Goal: Transaction & Acquisition: Purchase product/service

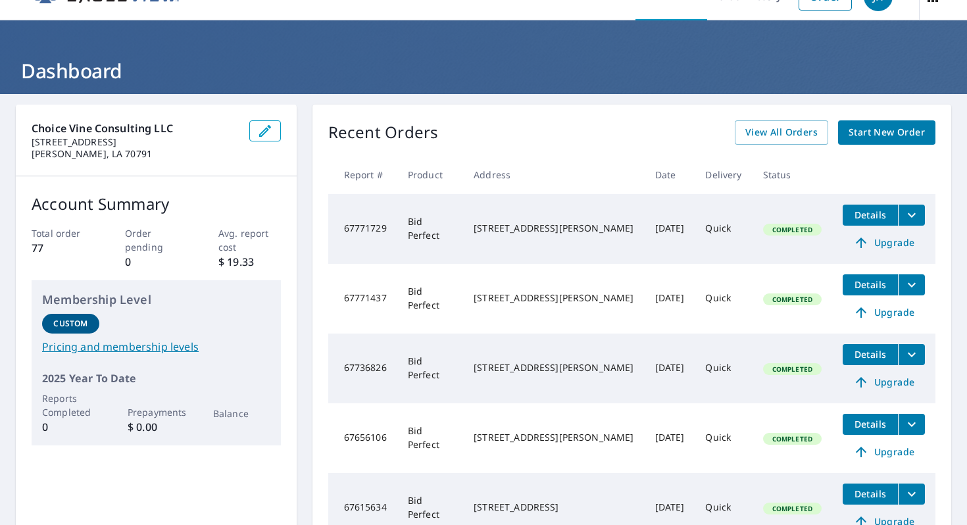
scroll to position [34, 0]
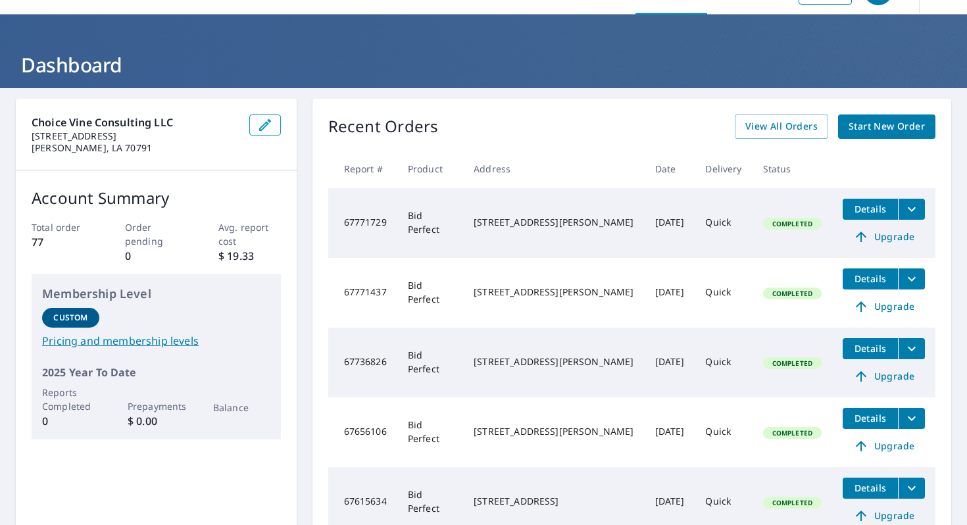
click at [911, 423] on icon "filesDropdownBtn-67656106" at bounding box center [912, 419] width 16 height 16
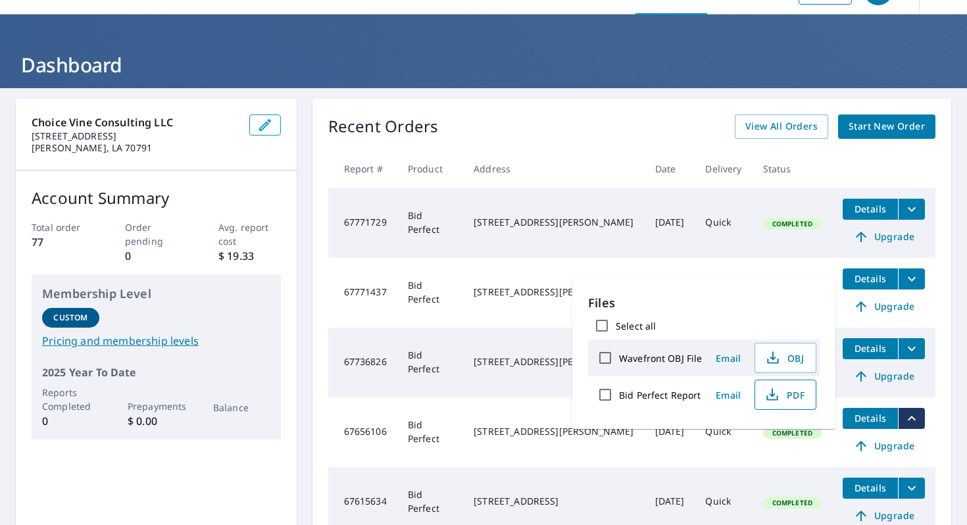
click at [788, 399] on span "PDF" at bounding box center [784, 395] width 42 height 16
click at [585, 167] on th "Address" at bounding box center [553, 168] width 181 height 39
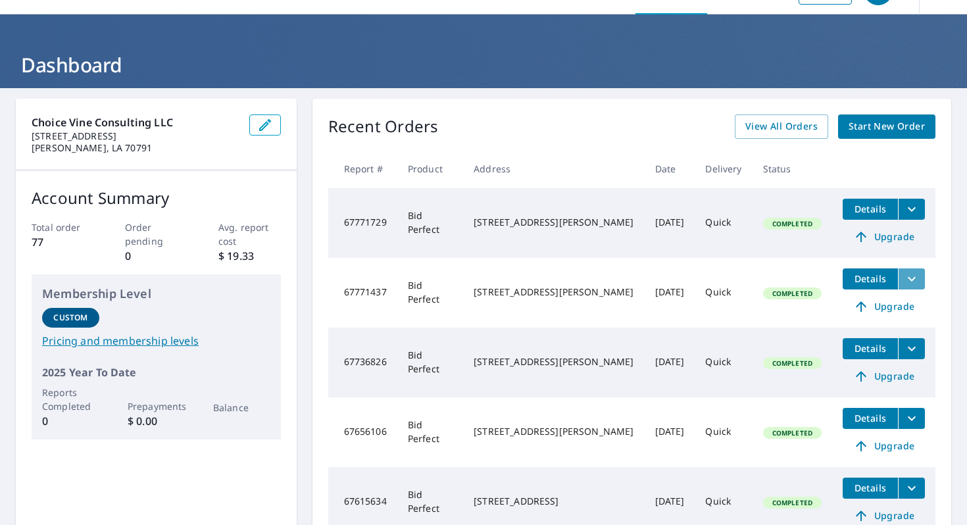
click at [908, 278] on icon "filesDropdownBtn-67771437" at bounding box center [912, 278] width 8 height 5
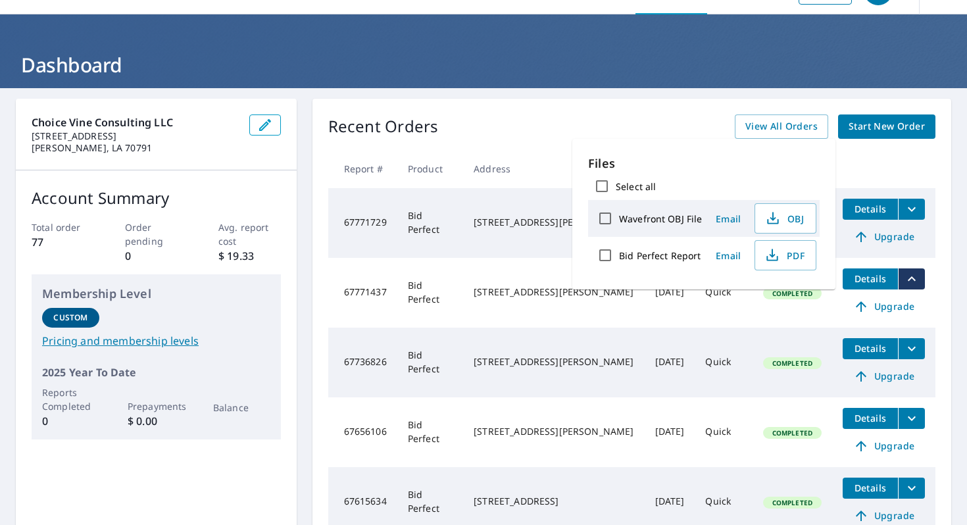
click at [942, 284] on div "Recent Orders View All Orders Start New Order Report # Product Address Date Del…" at bounding box center [632, 326] width 639 height 454
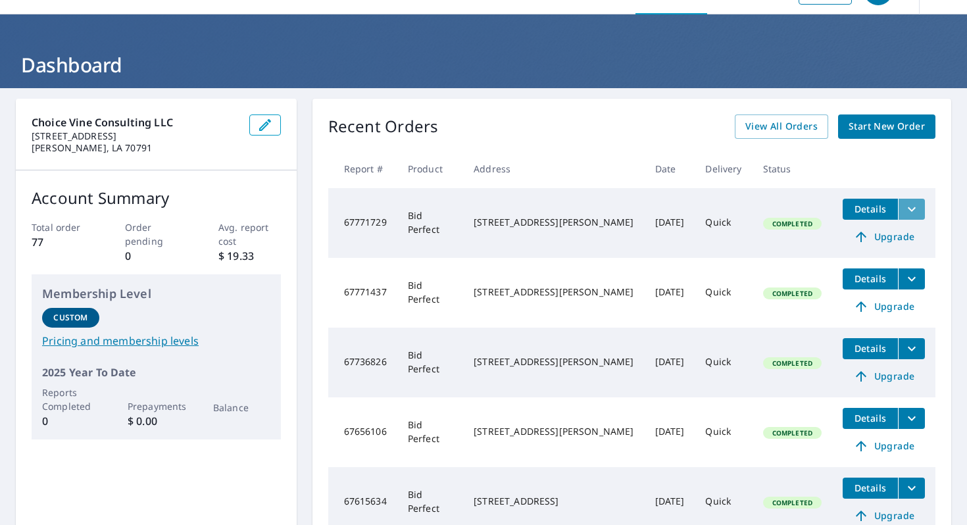
click at [910, 214] on icon "filesDropdownBtn-67771729" at bounding box center [912, 209] width 16 height 16
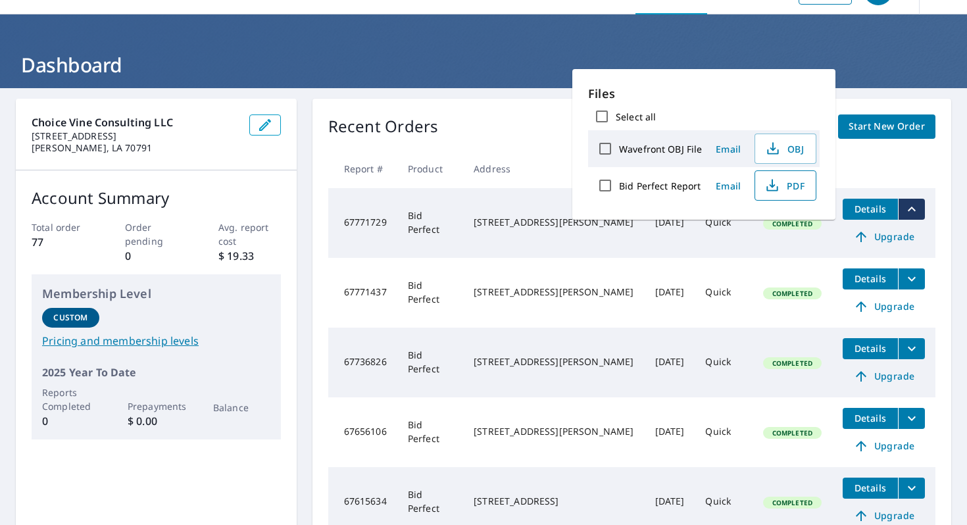
click at [771, 190] on icon "button" at bounding box center [773, 186] width 16 height 16
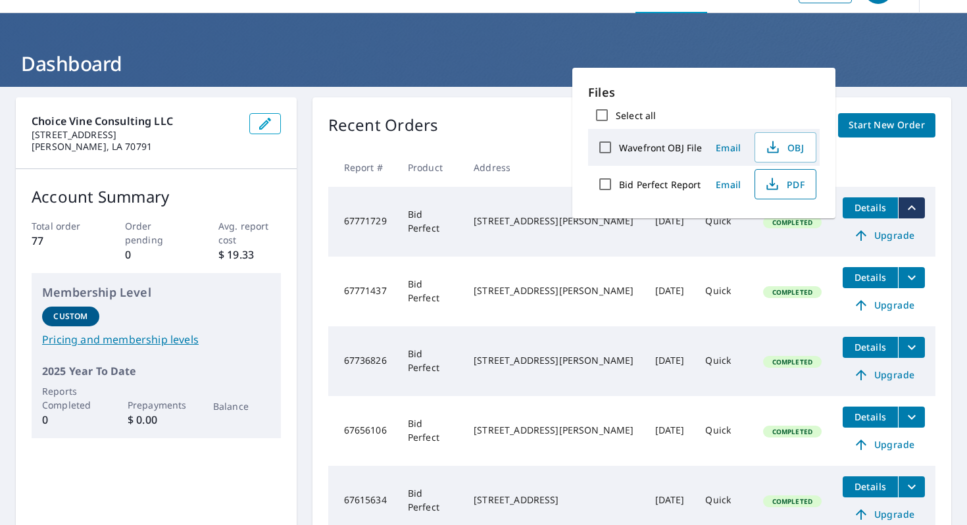
click at [463, 193] on td "Bid Perfect" at bounding box center [431, 222] width 66 height 70
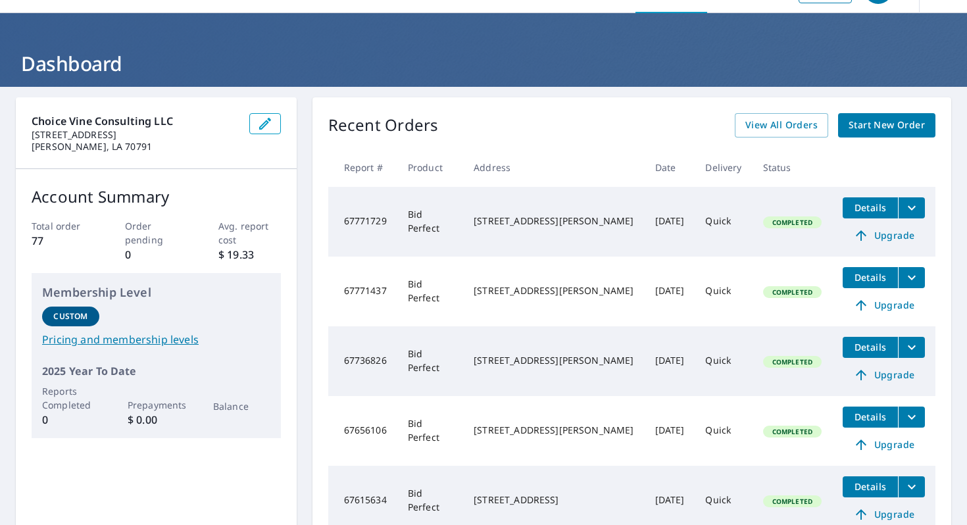
drag, startPoint x: 585, startPoint y: 234, endPoint x: 485, endPoint y: 213, distance: 102.1
click at [485, 215] on div "10709 Waverland Dr Baton Rouge, LA 70815" at bounding box center [554, 221] width 160 height 13
copy div "10709 Waverland Dr Baton Rouge, LA 70815"
click at [605, 130] on div "Recent Orders View All Orders Start New Order" at bounding box center [631, 125] width 607 height 24
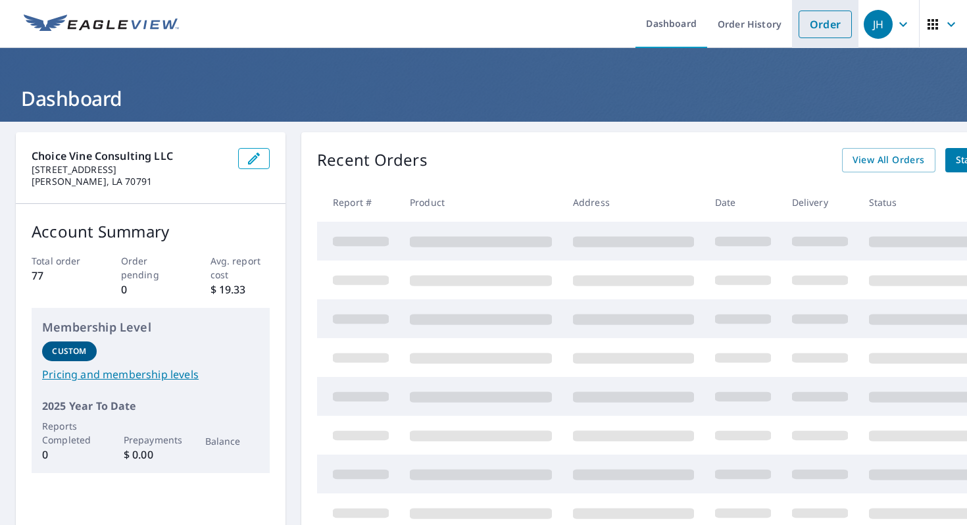
click at [825, 28] on link "Order" at bounding box center [825, 25] width 53 height 28
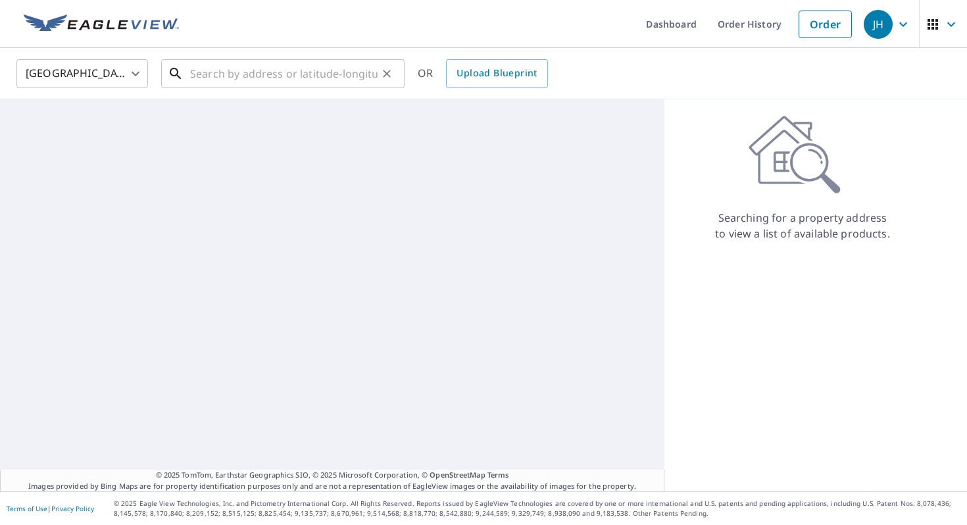
click at [329, 64] on input "text" at bounding box center [284, 73] width 188 height 37
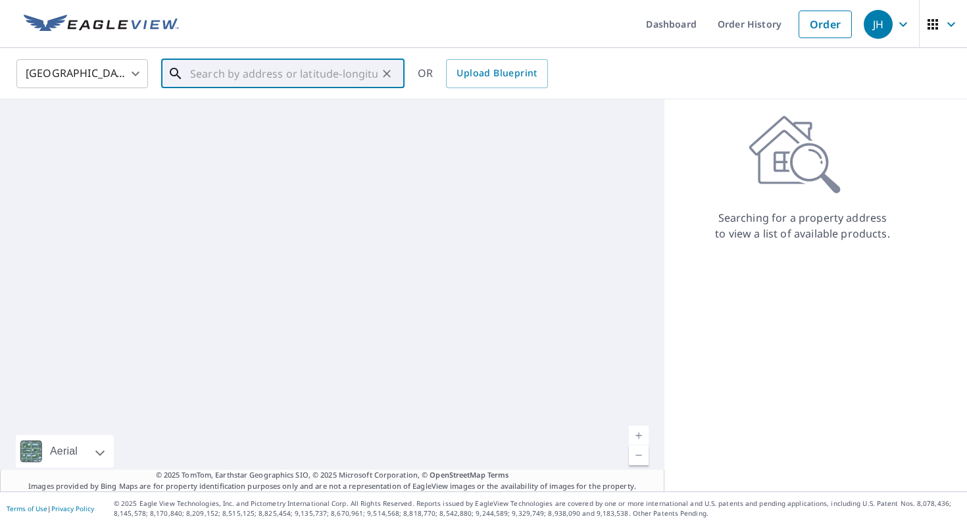
paste input "[STREET_ADDRESS]"
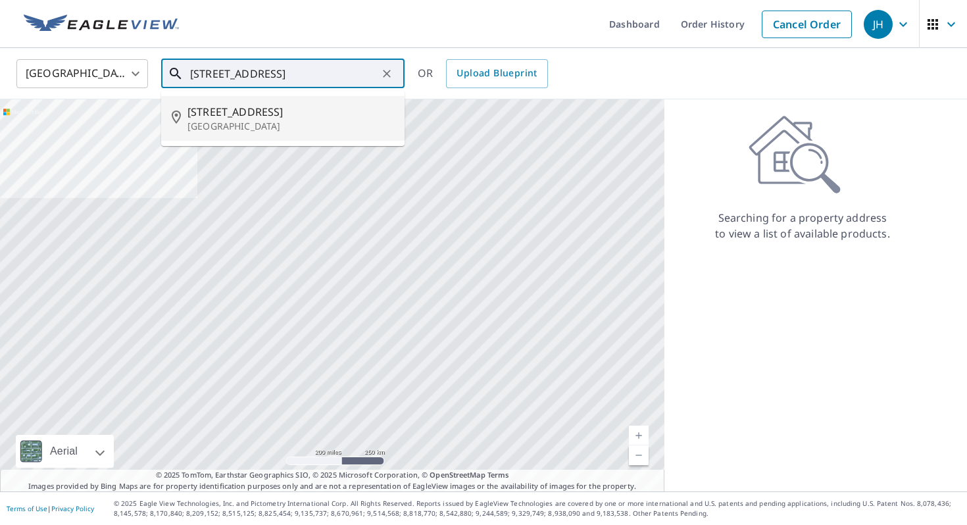
click at [301, 118] on span "[STREET_ADDRESS]" at bounding box center [291, 112] width 207 height 16
type input "[STREET_ADDRESS][PERSON_NAME]"
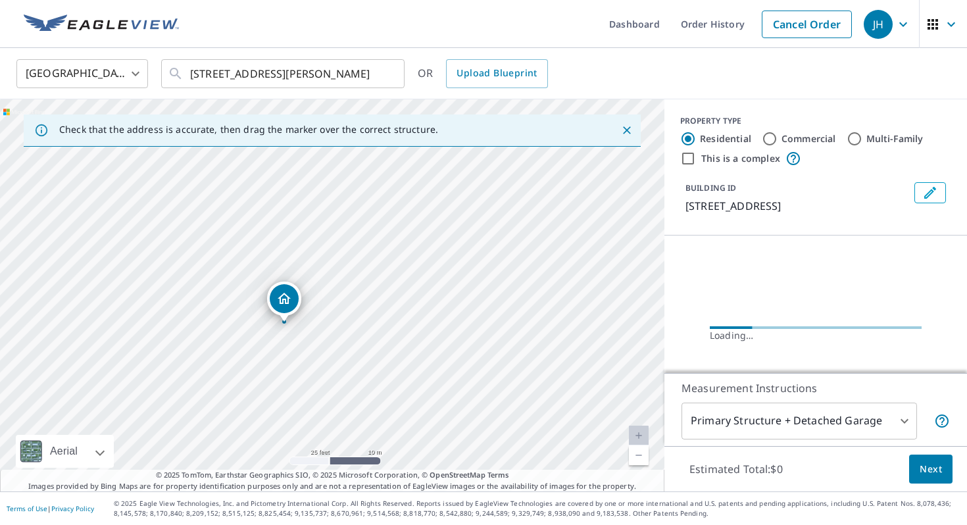
drag, startPoint x: 346, startPoint y: 289, endPoint x: 400, endPoint y: 267, distance: 58.2
click at [400, 267] on div "[STREET_ADDRESS][PERSON_NAME]" at bounding box center [332, 295] width 665 height 392
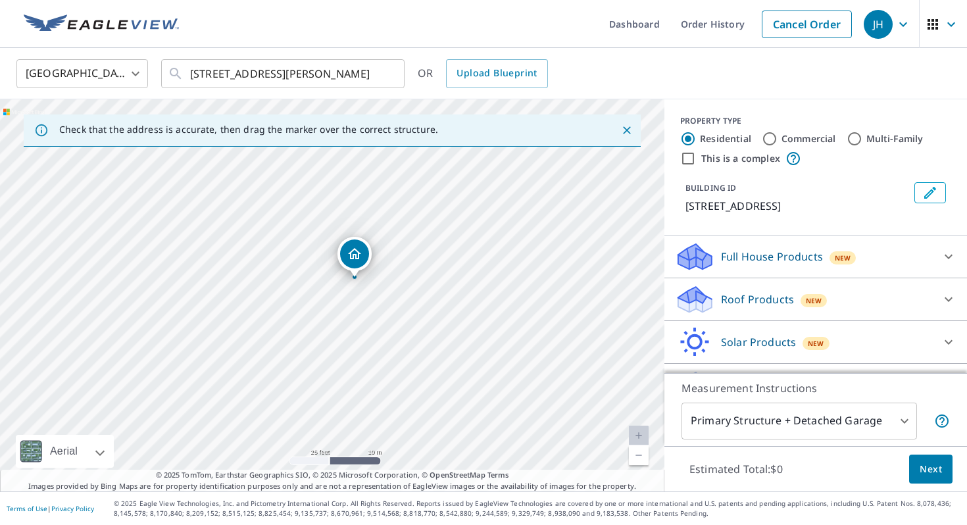
drag, startPoint x: 319, startPoint y: 309, endPoint x: 342, endPoint y: 294, distance: 27.9
click at [342, 294] on div "[STREET_ADDRESS][PERSON_NAME]" at bounding box center [332, 295] width 665 height 392
click at [944, 296] on icon at bounding box center [949, 300] width 16 height 16
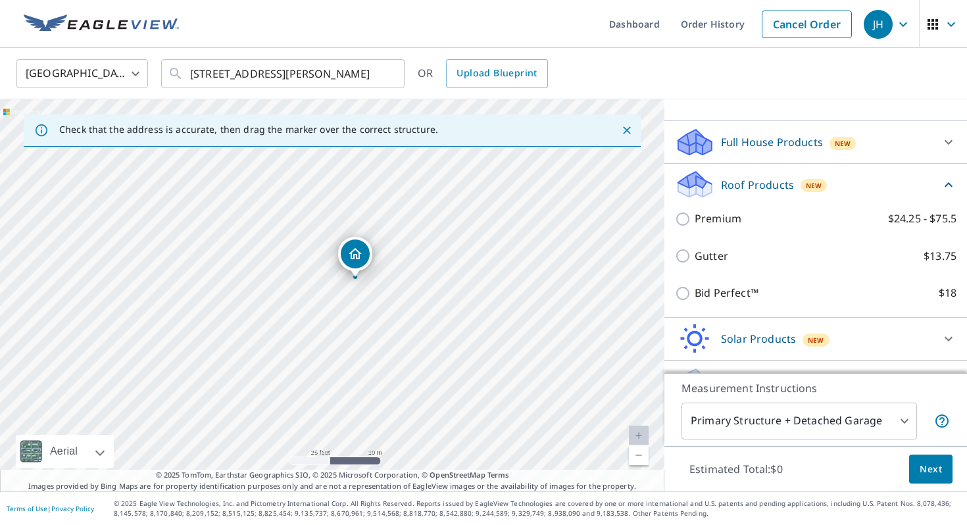
scroll to position [115, 0]
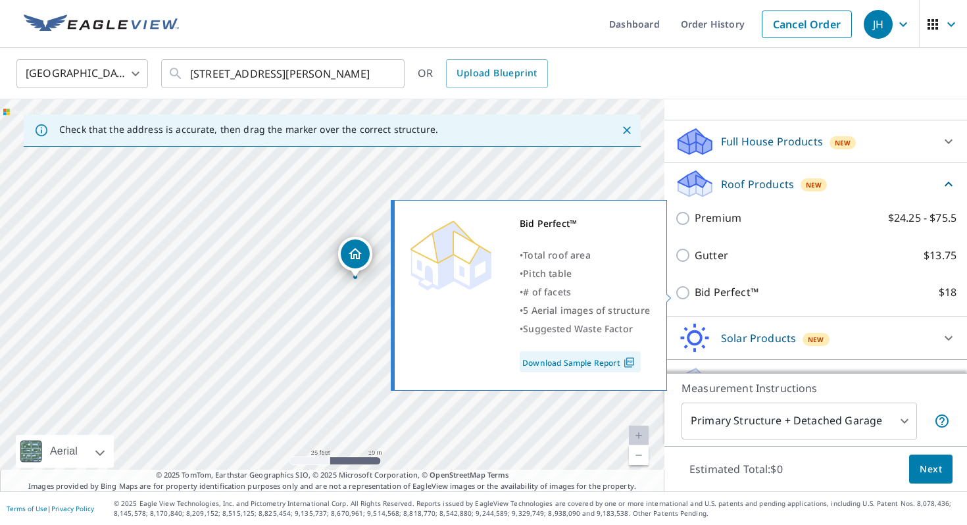
click at [827, 300] on label "Bid Perfect™ $18" at bounding box center [826, 292] width 262 height 16
click at [695, 300] on input "Bid Perfect™ $18" at bounding box center [685, 293] width 20 height 16
checkbox input "true"
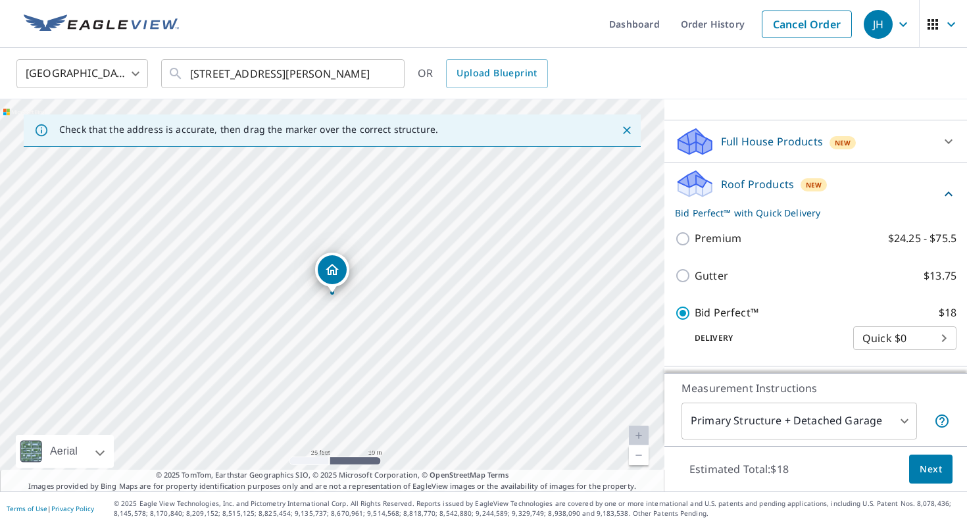
click at [935, 470] on span "Next" at bounding box center [931, 469] width 22 height 16
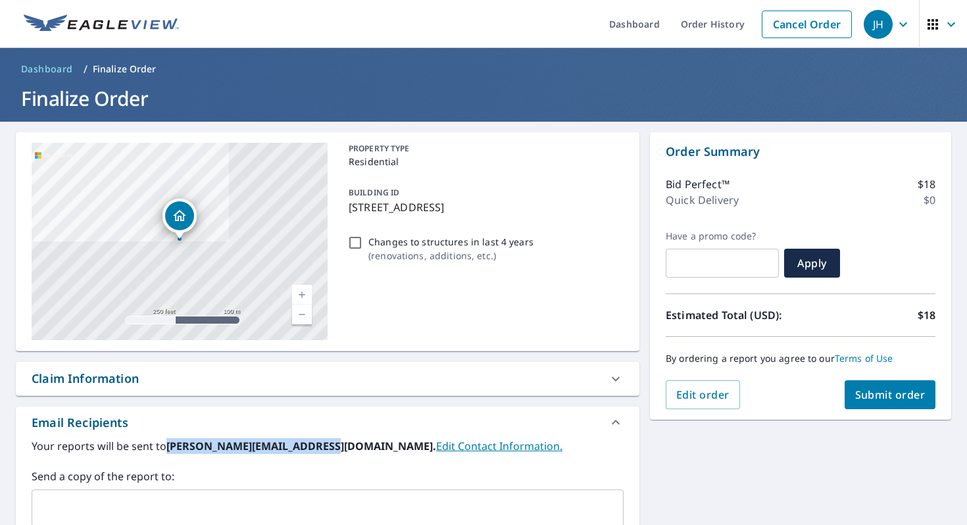
drag, startPoint x: 326, startPoint y: 447, endPoint x: 168, endPoint y: 443, distance: 158.7
click at [168, 443] on b "[PERSON_NAME][EMAIL_ADDRESS][DOMAIN_NAME]." at bounding box center [302, 446] width 270 height 14
copy b "[PERSON_NAME][EMAIL_ADDRESS][DOMAIN_NAME]"
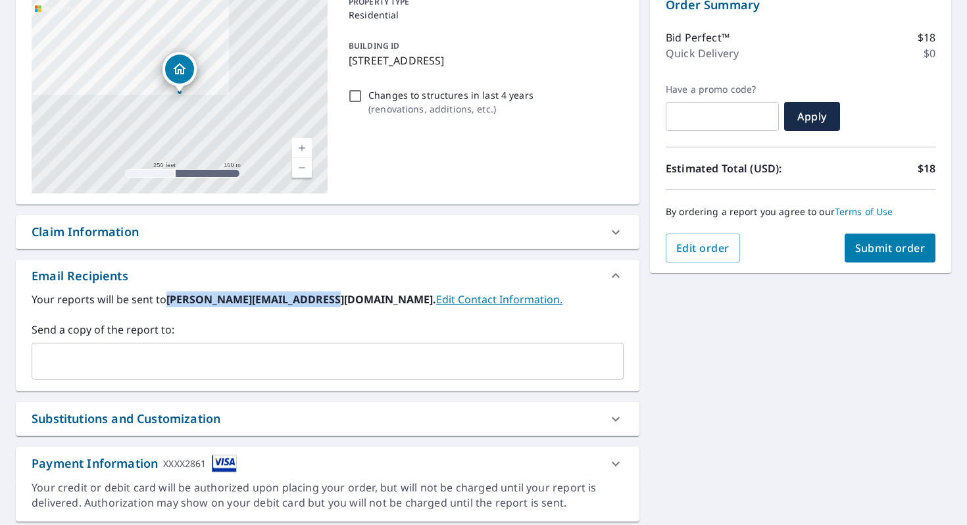
scroll to position [188, 0]
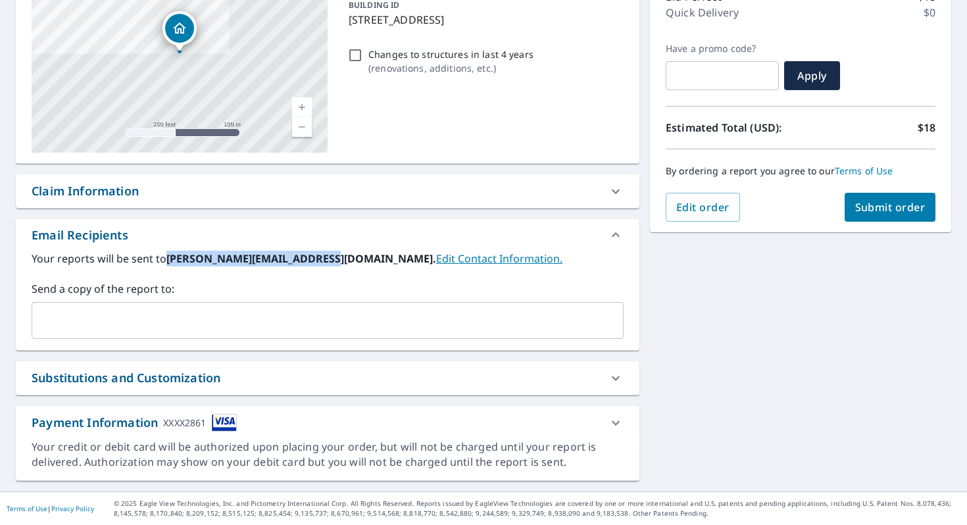
click at [178, 334] on div "​" at bounding box center [328, 320] width 592 height 37
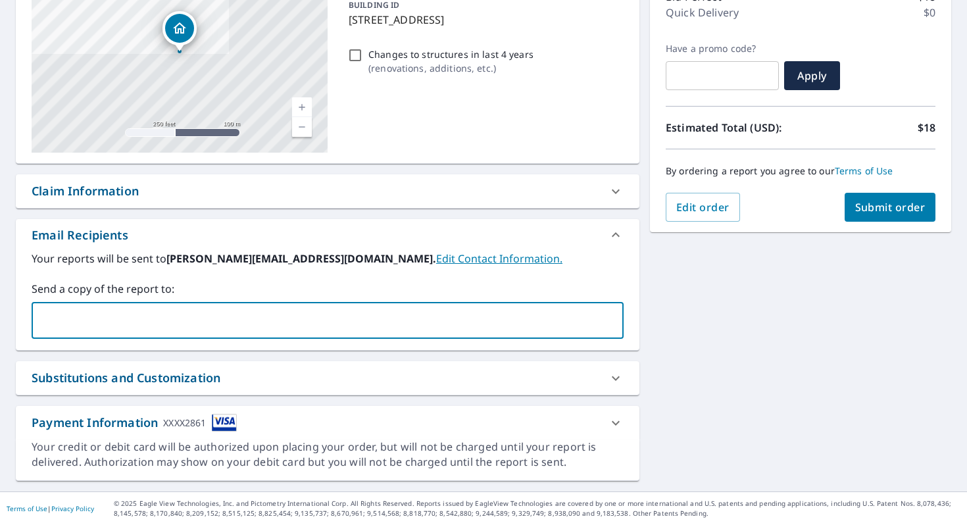
paste input "[PERSON_NAME][EMAIL_ADDRESS][DOMAIN_NAME]"
type input "[PERSON_NAME][EMAIL_ADDRESS][DOMAIN_NAME]"
click at [890, 209] on span "Submit order" at bounding box center [891, 207] width 70 height 14
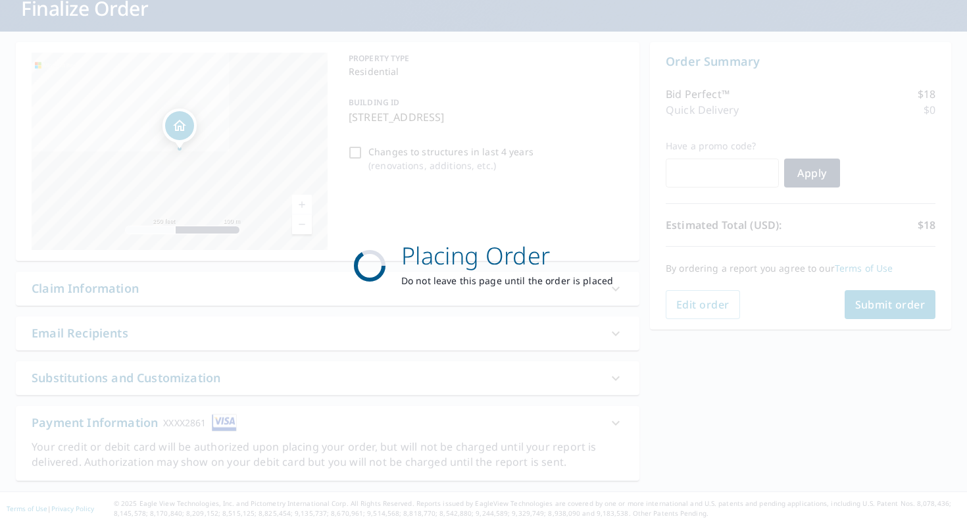
scroll to position [90, 0]
